Goal: Find specific page/section: Find specific page/section

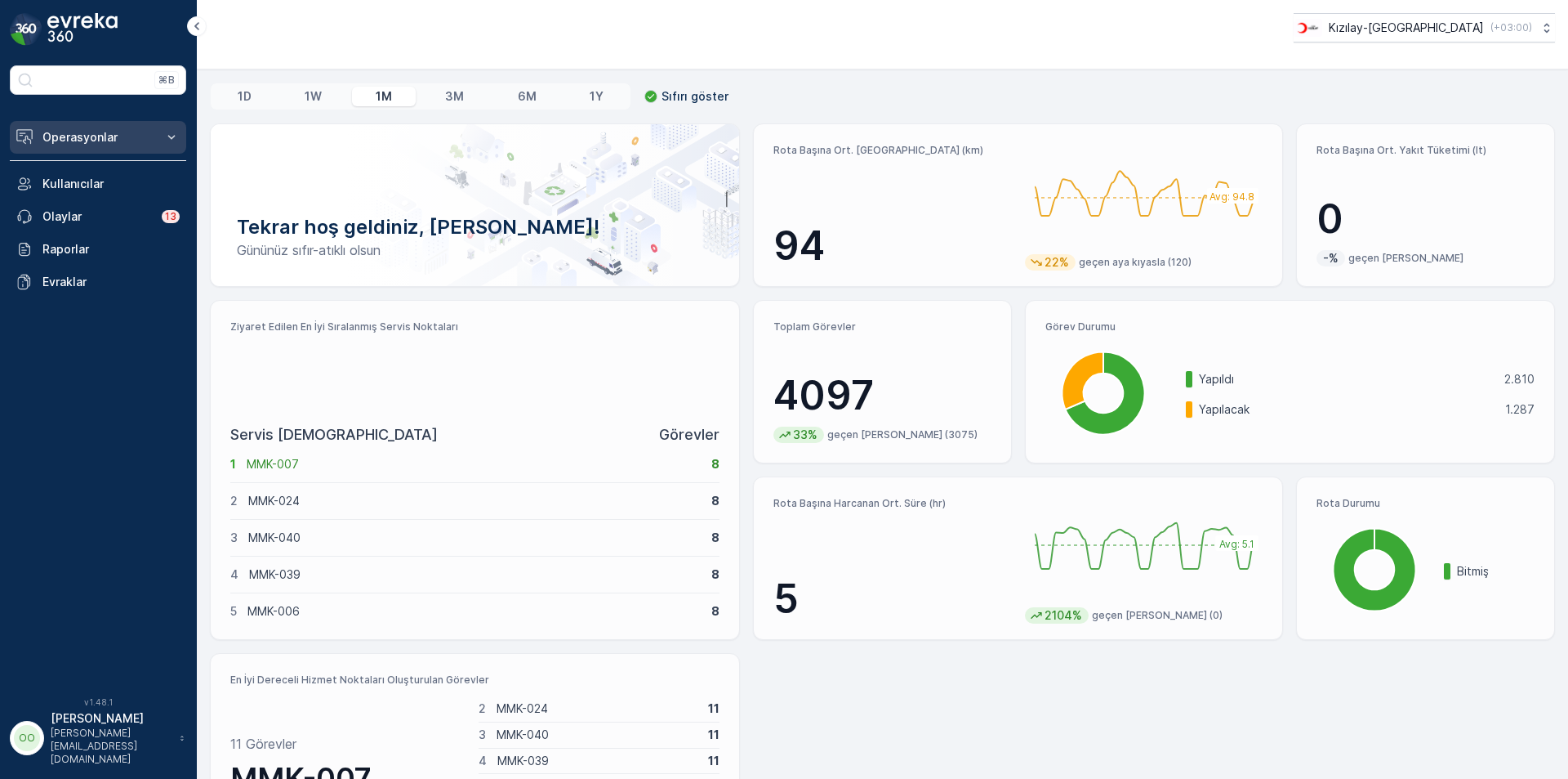
click at [114, 132] on button "Operasyonlar" at bounding box center [98, 137] width 176 height 33
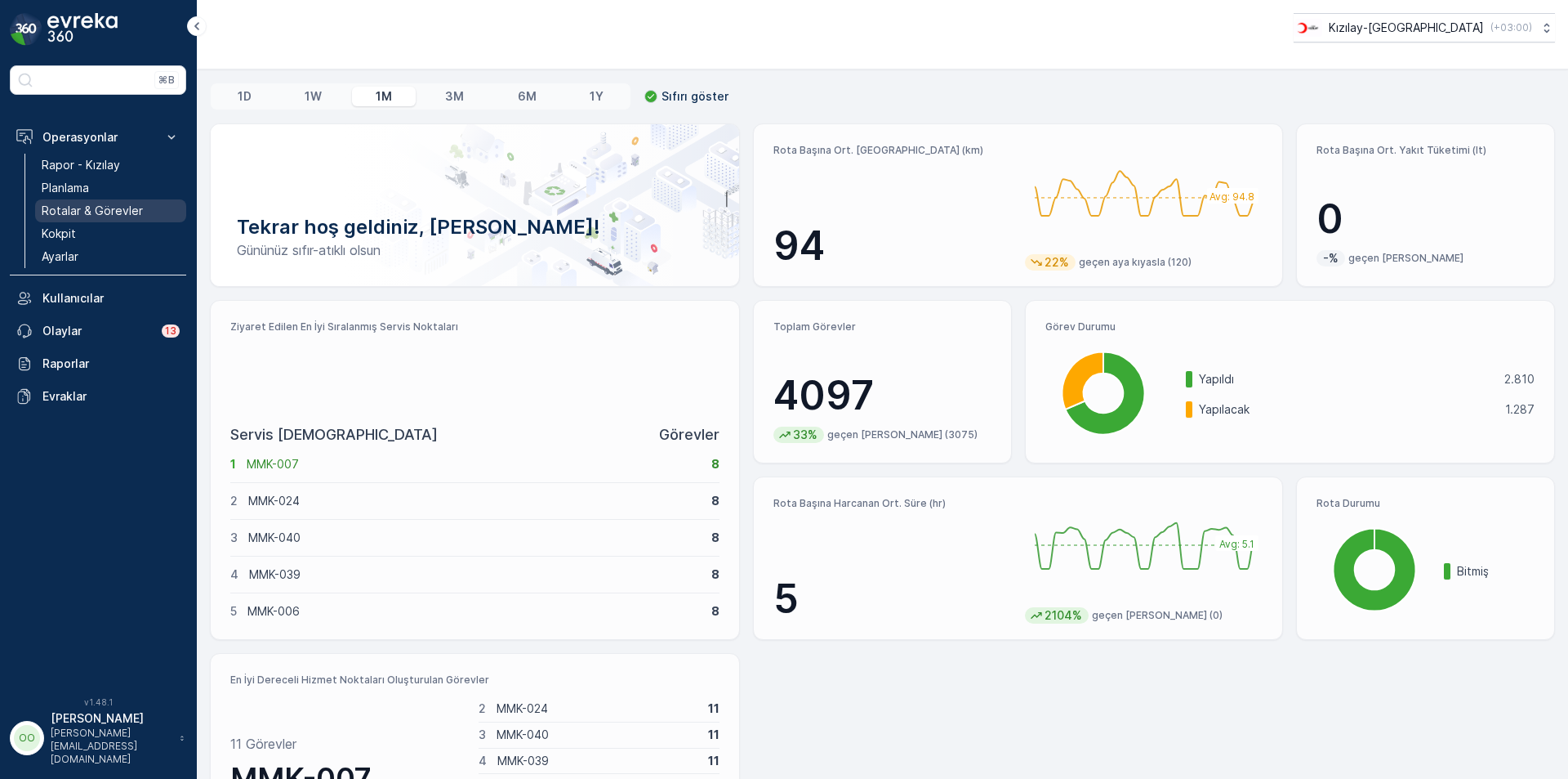
click at [83, 202] on p "Rotalar & Görevler" at bounding box center [92, 210] width 101 height 16
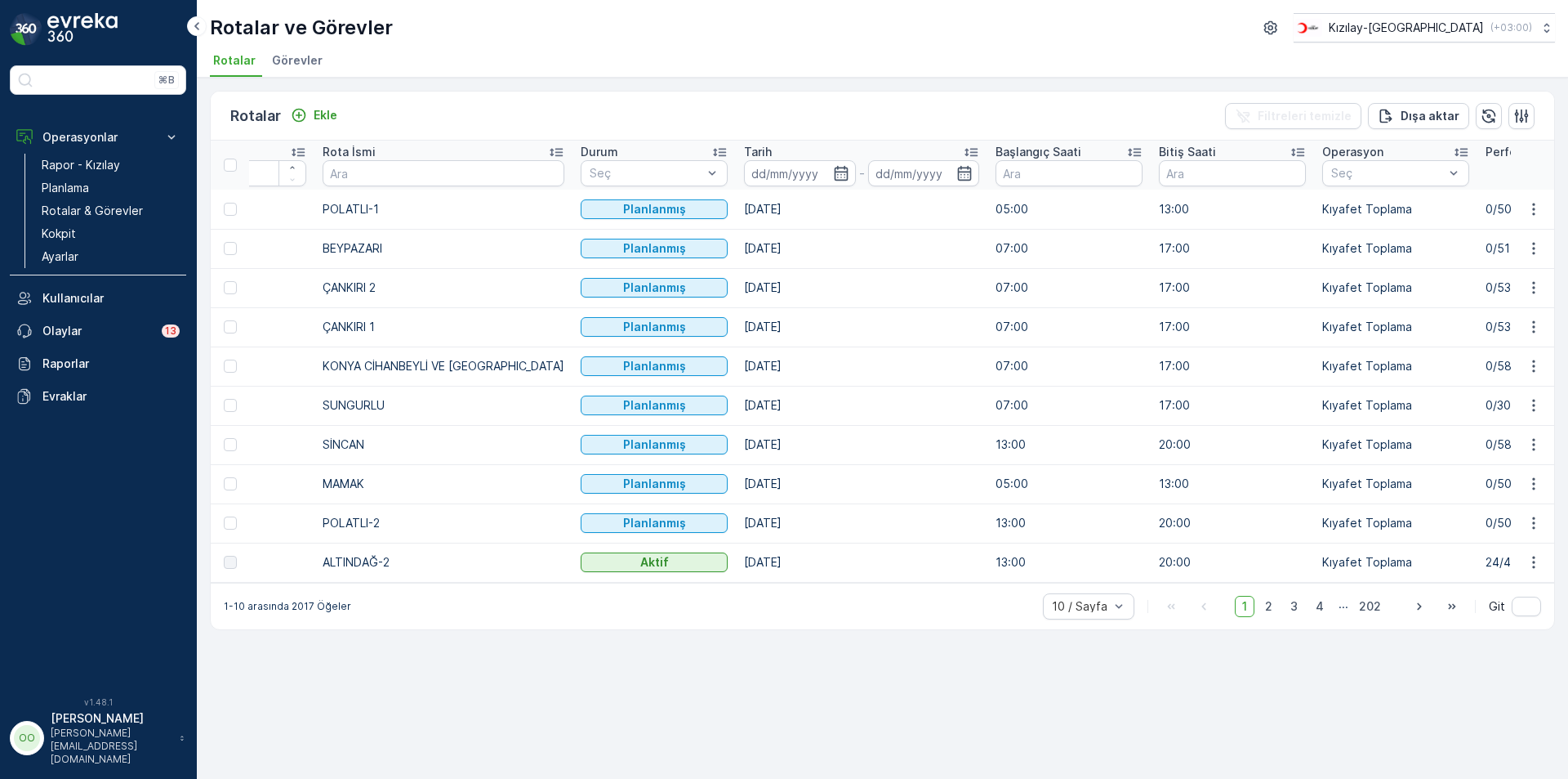
scroll to position [0, 99]
click at [36, 230] on link "Kokpit" at bounding box center [111, 233] width 151 height 23
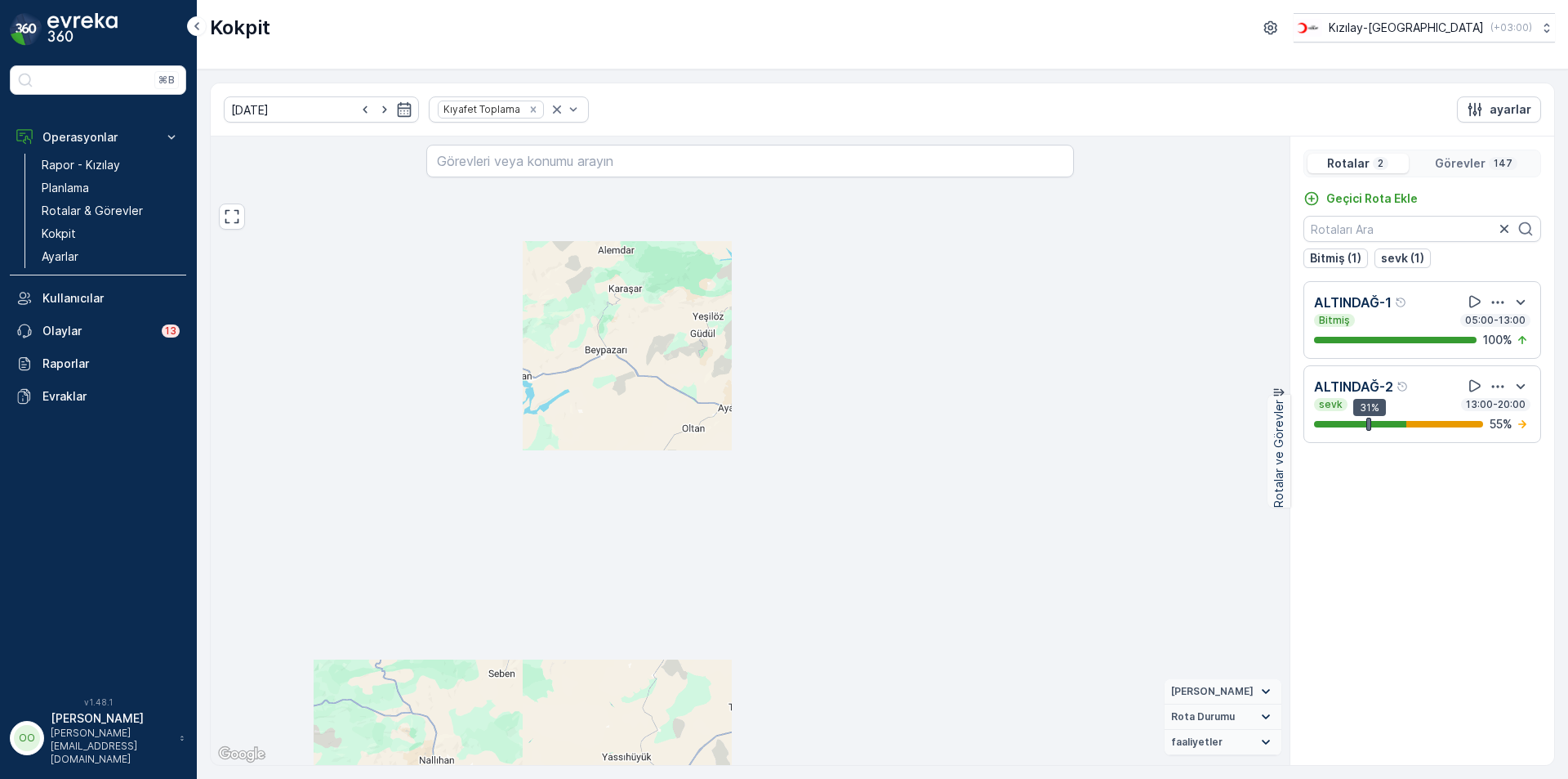
drag, startPoint x: 1055, startPoint y: 478, endPoint x: 892, endPoint y: 493, distance: 163.7
click at [892, 493] on div "50 2 8 87 + − Uydu Yol haritası Arazi Karışık Leaflet Klavye kısayolları Harita…" at bounding box center [750, 451] width 1078 height 628
